Goal: Information Seeking & Learning: Check status

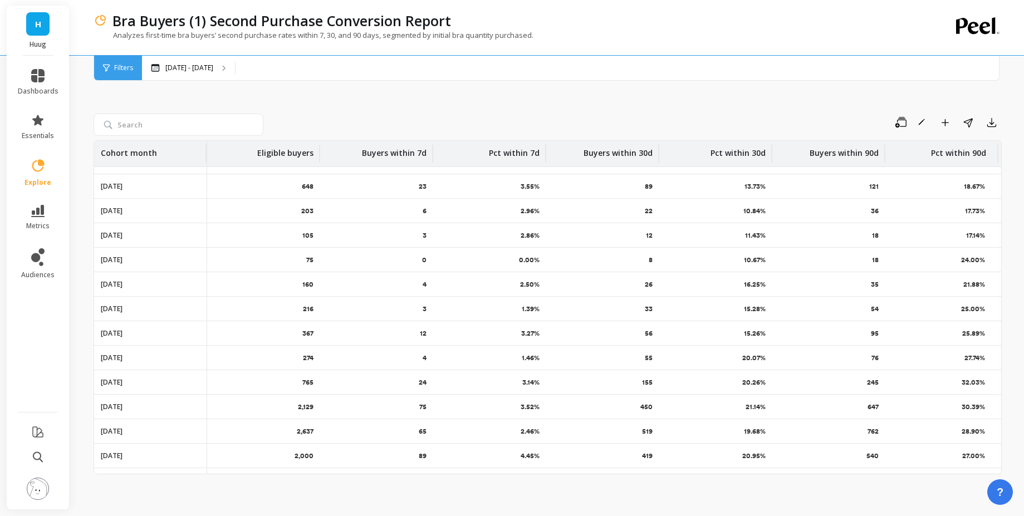
scroll to position [265, 0]
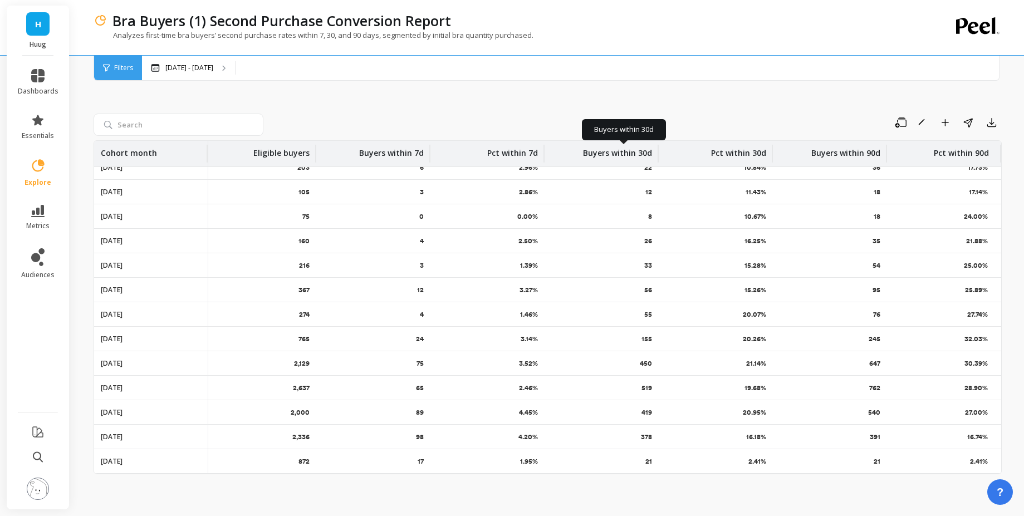
scroll to position [265, 0]
